Goal: Task Accomplishment & Management: Complete application form

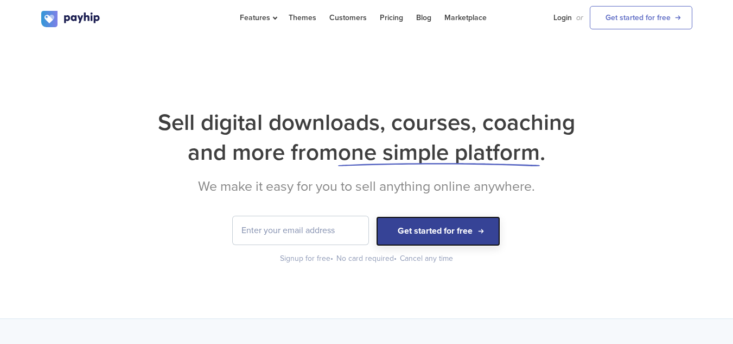
click at [448, 237] on button "Get started for free" at bounding box center [438, 231] width 124 height 30
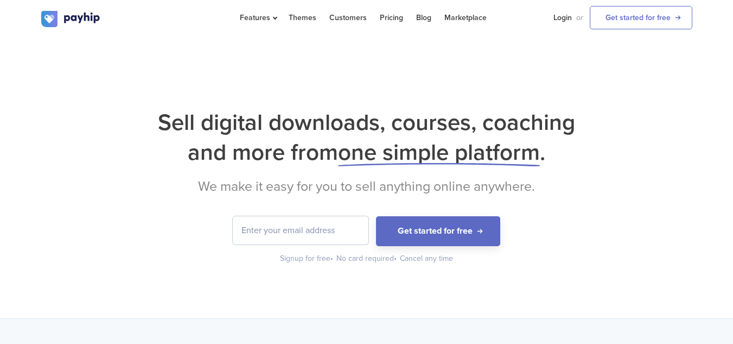
click at [330, 235] on input "email" at bounding box center [301, 230] width 136 height 28
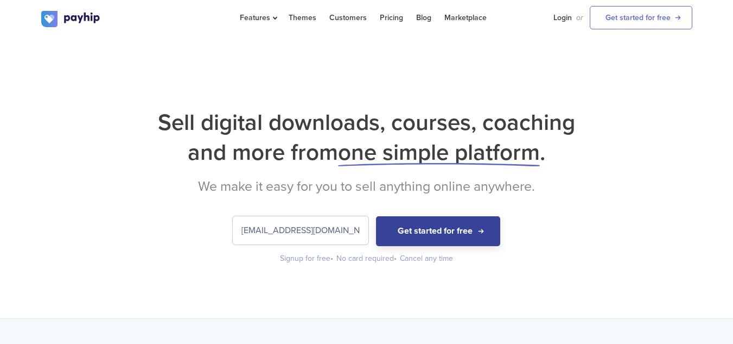
type input "[EMAIL_ADDRESS][DOMAIN_NAME]"
click at [455, 238] on button "Get started for free" at bounding box center [438, 231] width 124 height 30
